Goal: Task Accomplishment & Management: Manage account settings

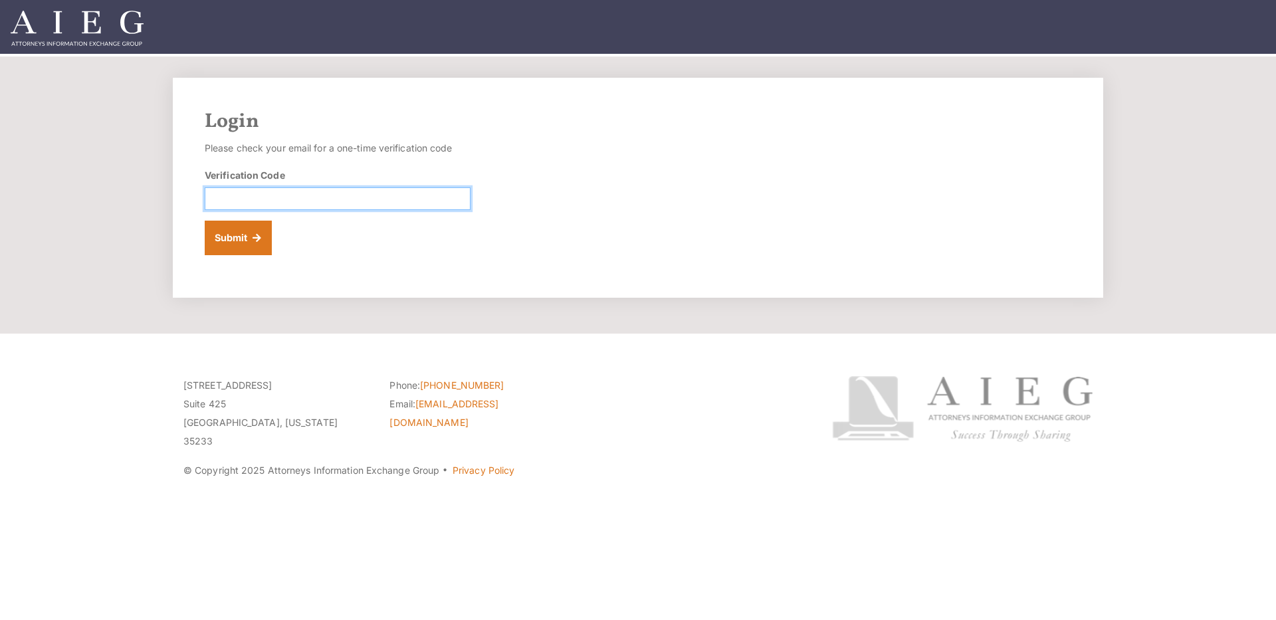
click at [254, 201] on input "Verification Code" at bounding box center [338, 198] width 266 height 23
type input "568261"
click at [243, 244] on button "Submit" at bounding box center [238, 238] width 67 height 35
click at [434, 195] on input "Verification Code" at bounding box center [338, 198] width 266 height 23
type input "894304"
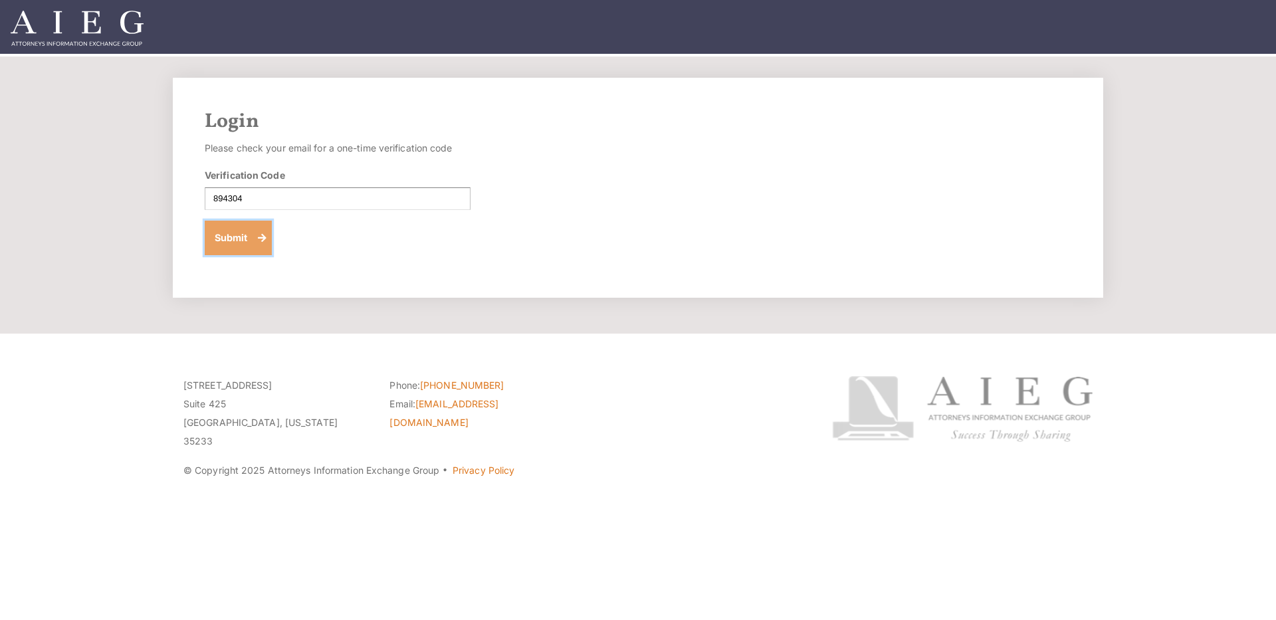
click at [237, 239] on button "Submit" at bounding box center [238, 238] width 67 height 35
